Goal: Navigation & Orientation: Find specific page/section

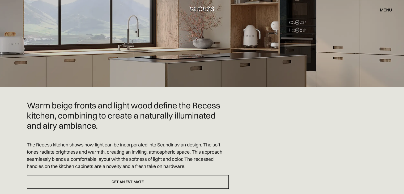
scroll to position [106, 0]
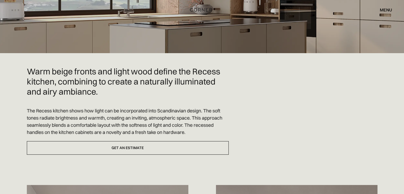
click at [389, 9] on div "menu" at bounding box center [386, 10] width 12 height 4
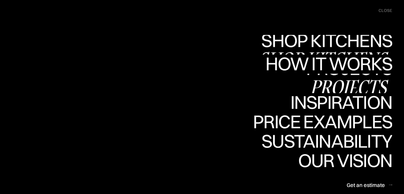
click at [334, 84] on div "Projects" at bounding box center [349, 87] width 86 height 19
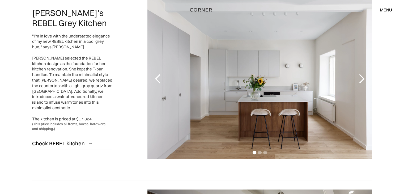
scroll to position [80, 0]
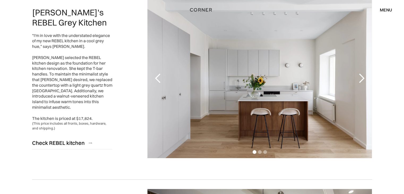
click at [359, 79] on div "next slide" at bounding box center [361, 78] width 11 height 11
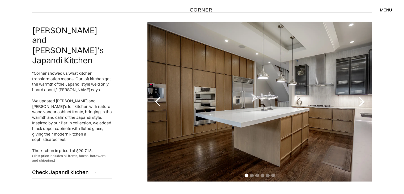
scroll to position [266, 0]
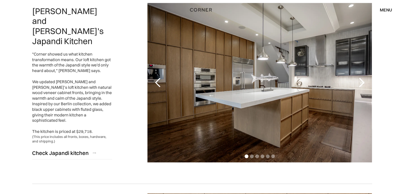
click at [360, 84] on div "next slide" at bounding box center [361, 82] width 11 height 11
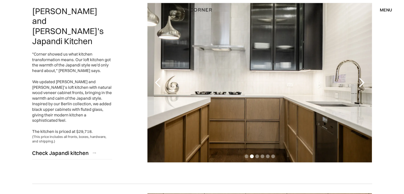
click at [360, 84] on div "next slide" at bounding box center [361, 82] width 11 height 11
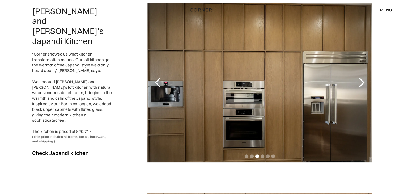
click at [361, 80] on div "next slide" at bounding box center [361, 82] width 11 height 11
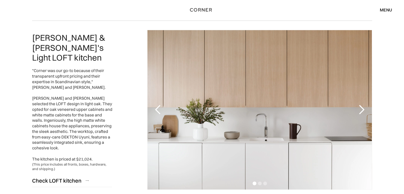
scroll to position [425, 0]
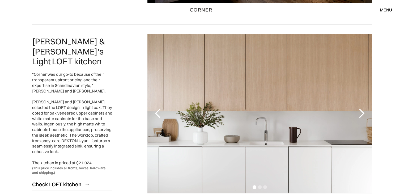
click at [362, 111] on div "next slide" at bounding box center [361, 113] width 11 height 11
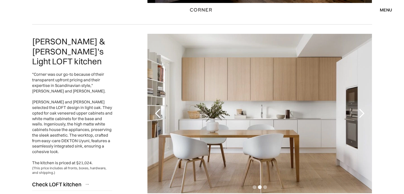
click at [362, 111] on div "next slide" at bounding box center [361, 113] width 11 height 11
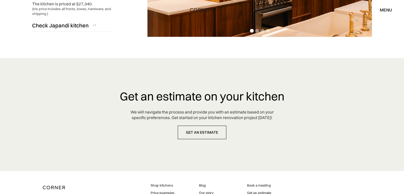
scroll to position [1245, 0]
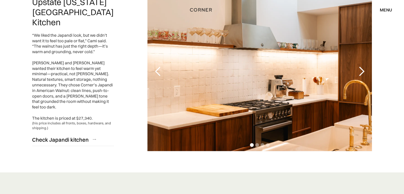
click at [388, 10] on div "menu" at bounding box center [386, 10] width 12 height 4
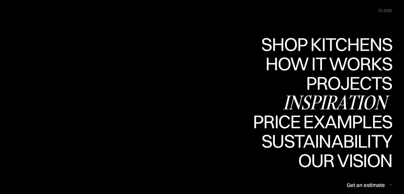
click at [334, 98] on div "Inspiration" at bounding box center [337, 102] width 109 height 19
